Goal: Information Seeking & Learning: Check status

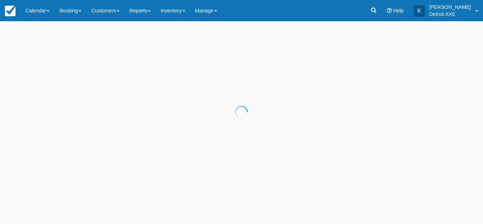
click at [44, 13] on div at bounding box center [241, 112] width 483 height 224
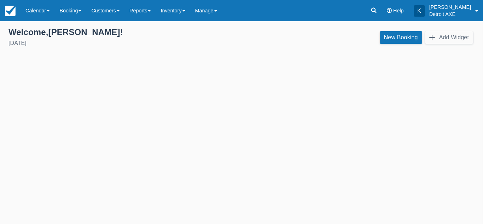
click at [43, 10] on link "Calendar" at bounding box center [38, 10] width 34 height 21
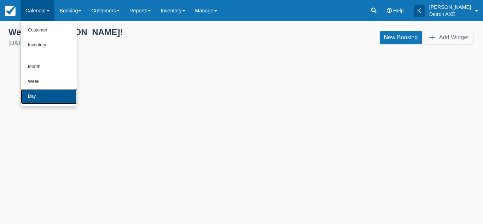
click at [42, 92] on link "Day" at bounding box center [49, 96] width 56 height 15
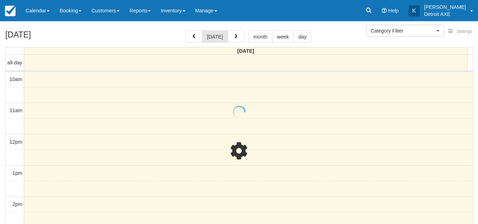
select select
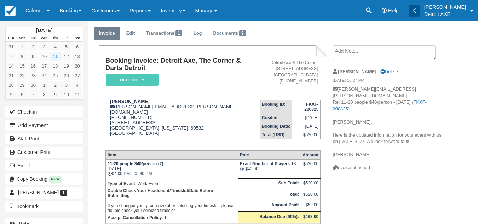
scroll to position [20, 0]
click at [39, 15] on link "Calendar" at bounding box center [38, 10] width 34 height 21
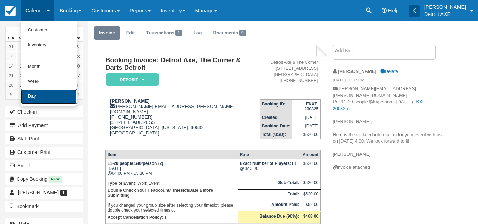
click at [40, 94] on link "Day" at bounding box center [49, 96] width 56 height 15
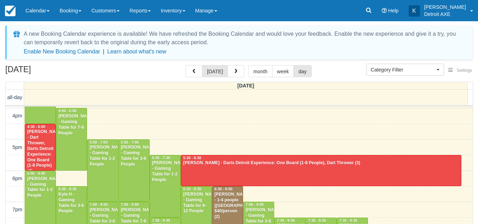
scroll to position [187, 0]
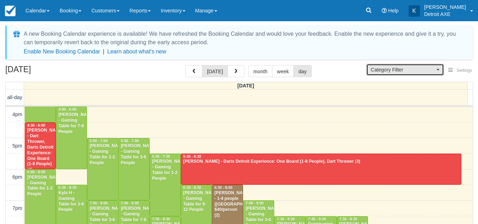
click at [397, 70] on span "Category Filter" at bounding box center [403, 69] width 64 height 7
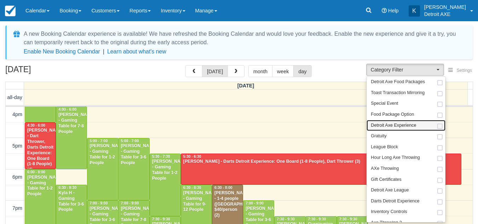
click at [396, 122] on link "Detroit Axe Experience" at bounding box center [405, 125] width 79 height 11
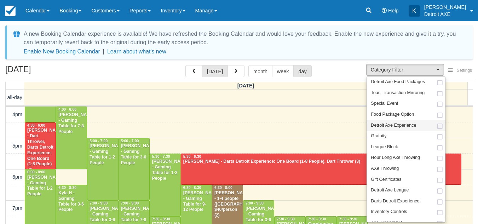
select select "14"
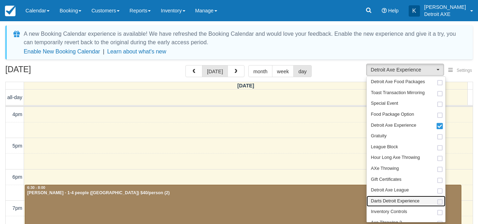
click at [391, 201] on span "Darts Detroit Experience" at bounding box center [395, 201] width 48 height 6
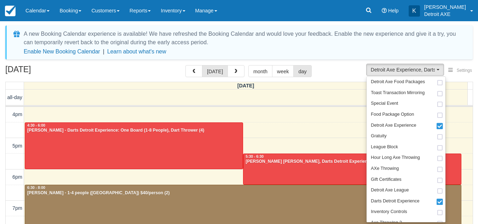
click at [337, 72] on div "September 13, 2025 today month week day" at bounding box center [238, 72] width 467 height 15
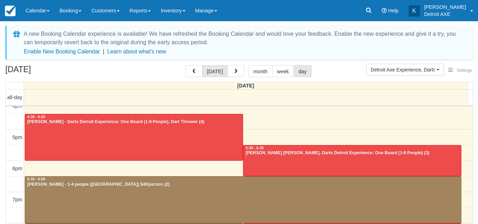
scroll to position [194, 0]
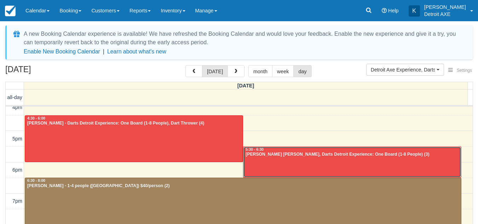
click at [307, 173] on div at bounding box center [351, 162] width 217 height 30
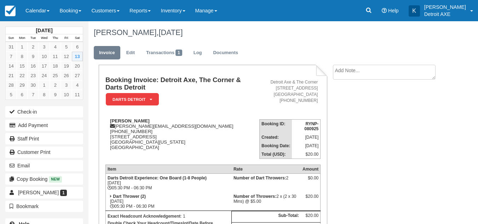
scroll to position [36, 0]
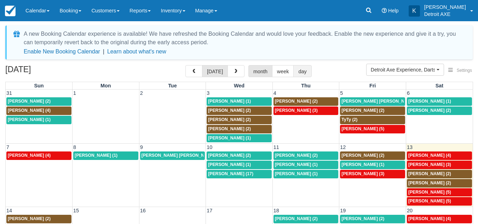
click at [302, 69] on button "day" at bounding box center [302, 71] width 18 height 12
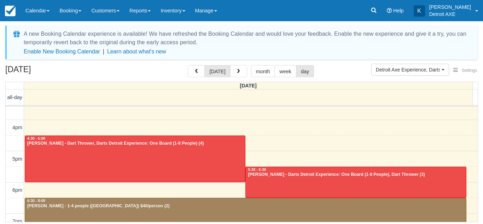
scroll to position [174, 0]
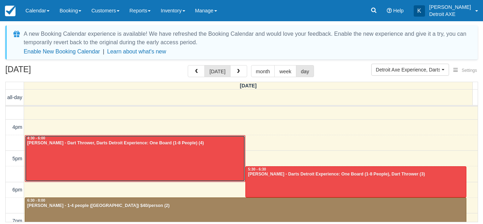
click at [210, 167] on div at bounding box center [135, 158] width 220 height 46
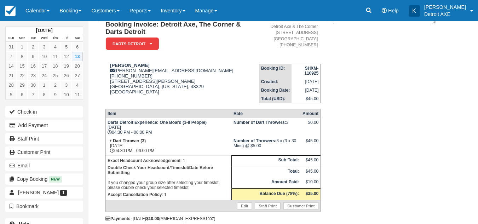
scroll to position [60, 0]
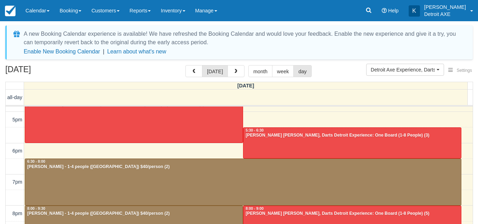
scroll to position [268, 0]
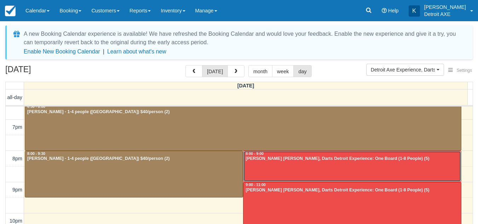
click at [263, 171] on div at bounding box center [351, 166] width 217 height 30
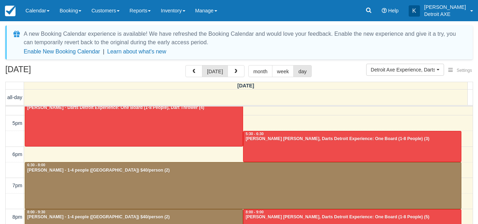
scroll to position [268, 0]
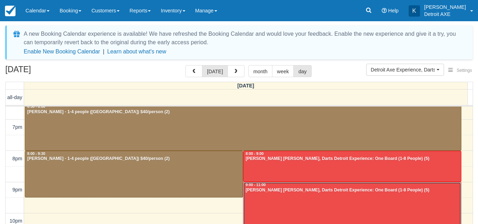
click at [291, 197] on div at bounding box center [351, 213] width 217 height 62
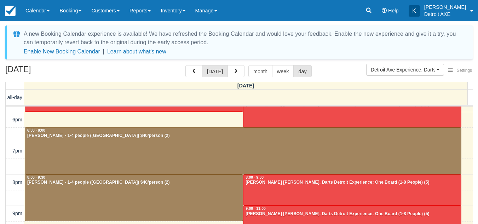
scroll to position [268, 0]
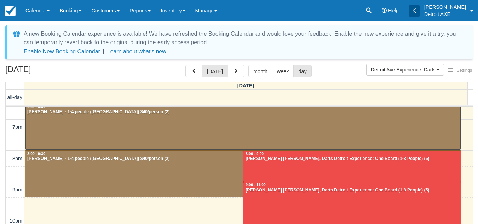
click at [166, 134] on div at bounding box center [243, 127] width 436 height 46
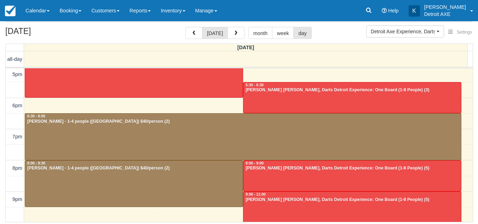
scroll to position [221, 0]
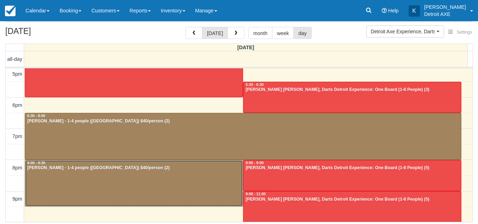
click at [156, 192] on div at bounding box center [133, 183] width 217 height 46
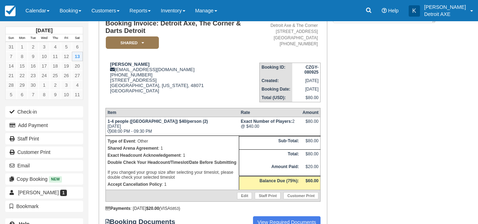
scroll to position [57, 0]
click at [35, 21] on link "Calendar" at bounding box center [38, 10] width 34 height 21
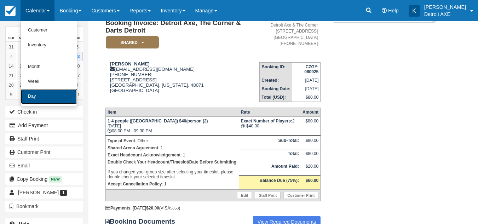
click at [40, 95] on link "Day" at bounding box center [49, 96] width 56 height 15
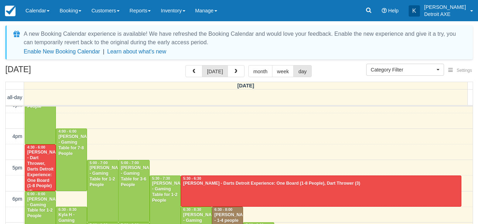
scroll to position [166, 0]
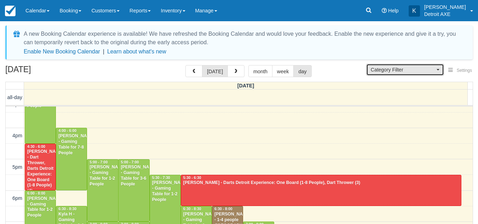
click at [395, 72] on span "Category Filter" at bounding box center [403, 69] width 64 height 7
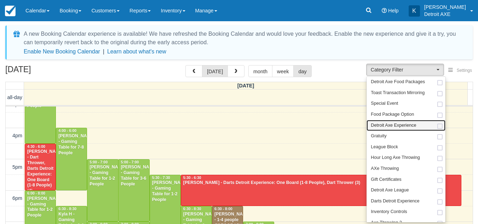
click at [386, 129] on link "Detroit Axe Experience" at bounding box center [405, 125] width 79 height 11
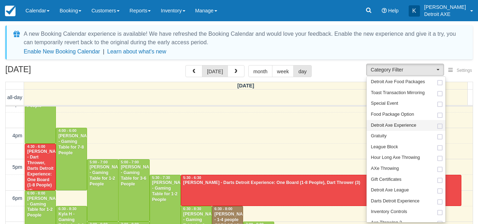
select select "14"
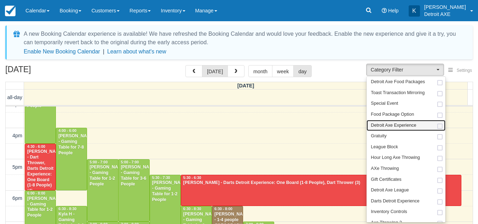
scroll to position [20, 0]
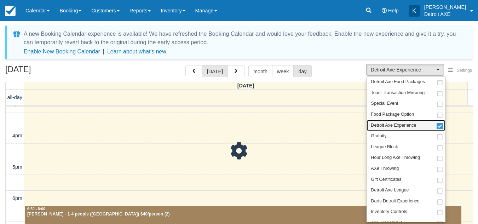
click at [386, 129] on link "Detroit Axe Experience" at bounding box center [405, 125] width 79 height 11
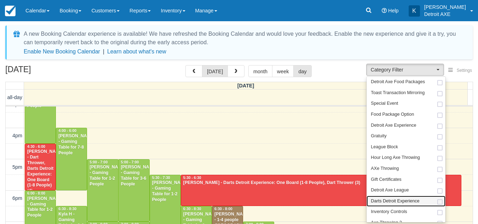
click at [383, 199] on span "Darts Detroit Experience" at bounding box center [395, 201] width 48 height 6
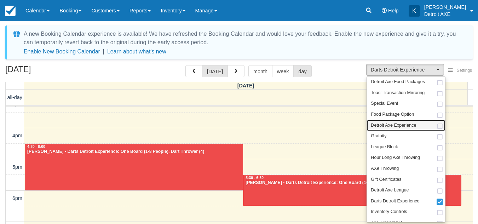
click at [388, 122] on span "Detroit Axe Experience" at bounding box center [393, 125] width 45 height 6
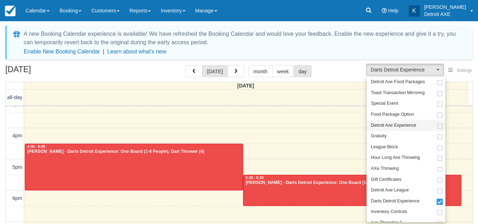
select select "14"
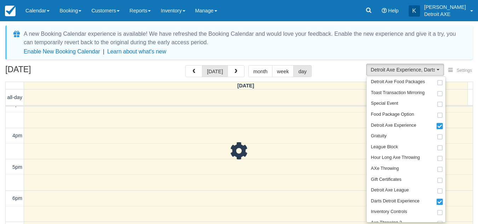
click at [349, 74] on div "September 13, 2025 today month week day" at bounding box center [238, 72] width 467 height 15
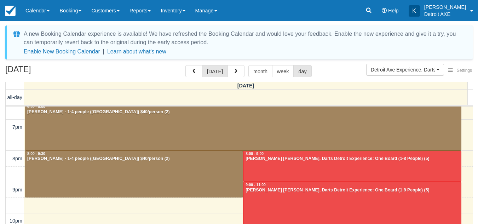
scroll to position [246, 0]
